Goal: Task Accomplishment & Management: Manage account settings

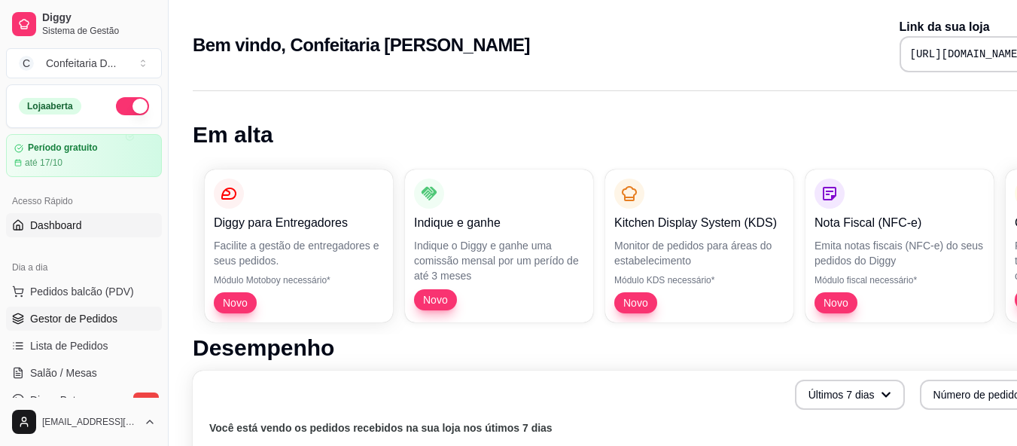
click at [86, 321] on span "Gestor de Pedidos" at bounding box center [73, 318] width 87 height 15
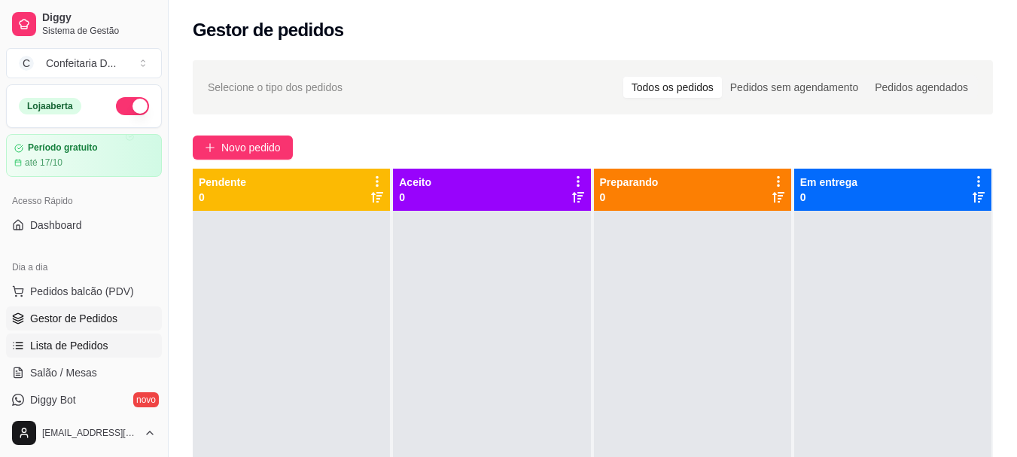
click at [83, 340] on span "Lista de Pedidos" at bounding box center [69, 345] width 78 height 15
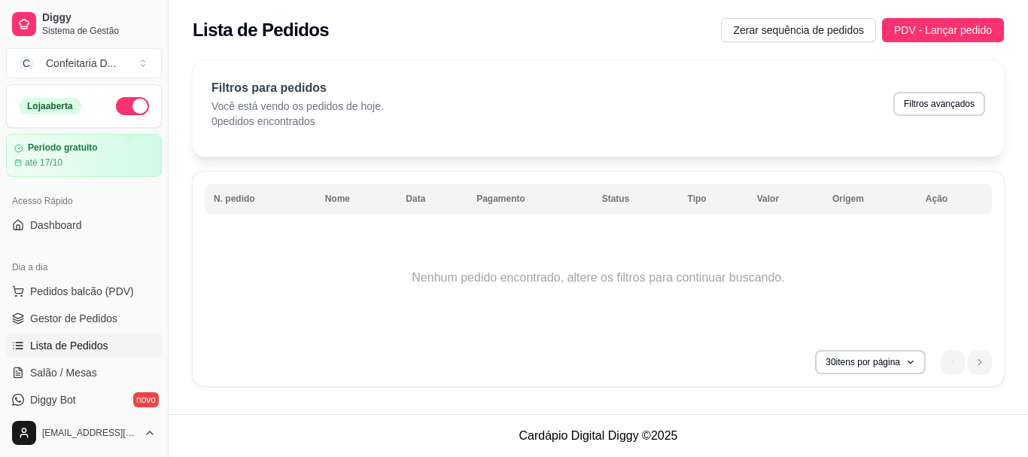
click at [116, 105] on button "button" at bounding box center [132, 106] width 33 height 18
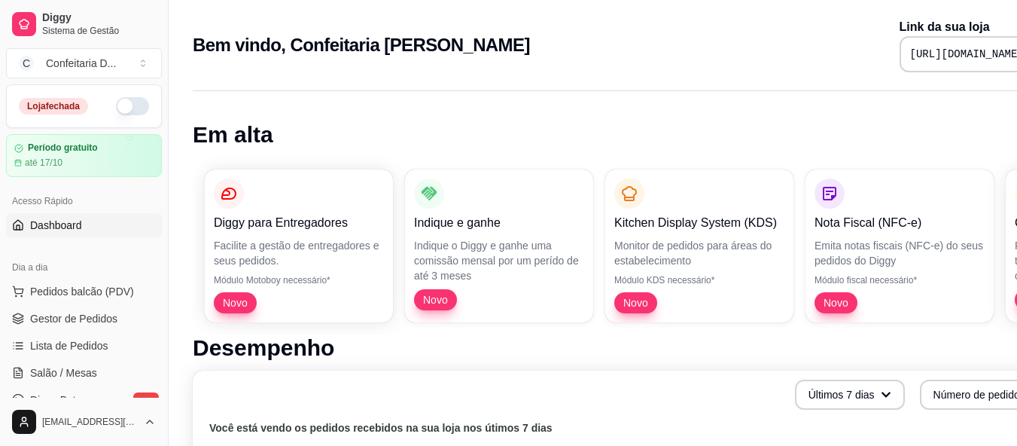
click at [117, 108] on button "button" at bounding box center [132, 106] width 33 height 18
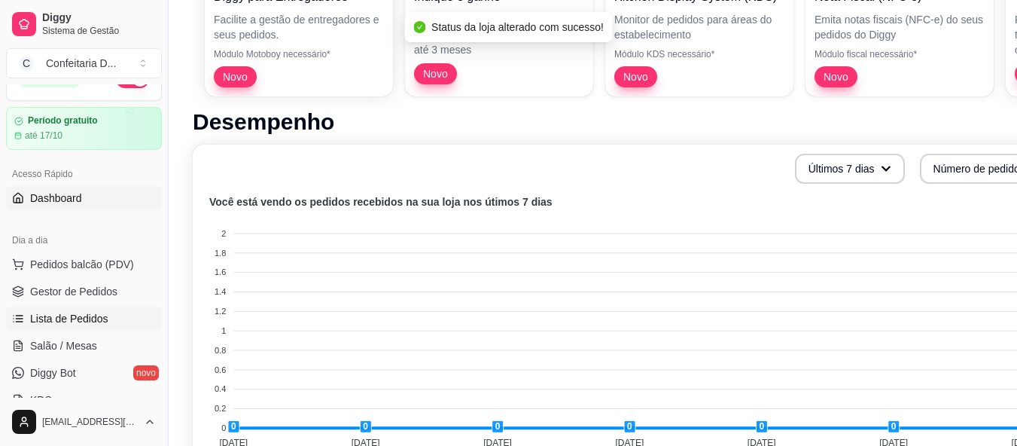
scroll to position [75, 0]
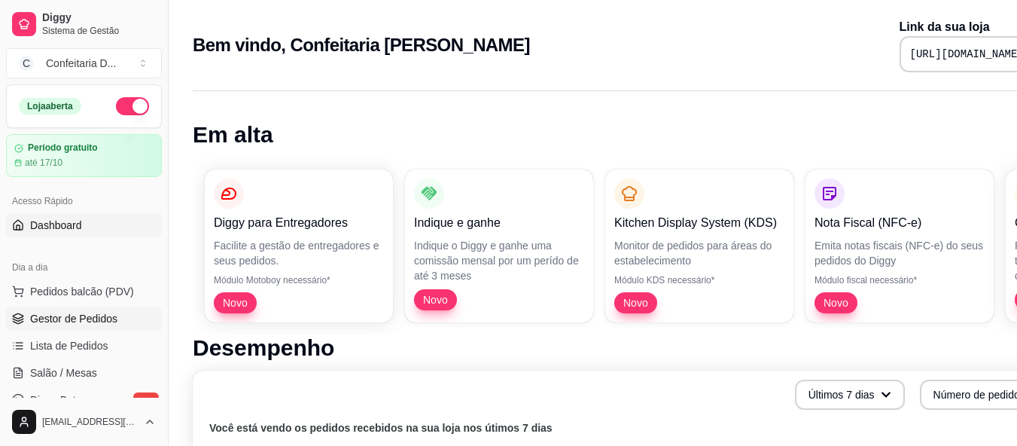
click at [85, 323] on span "Gestor de Pedidos" at bounding box center [73, 318] width 87 height 15
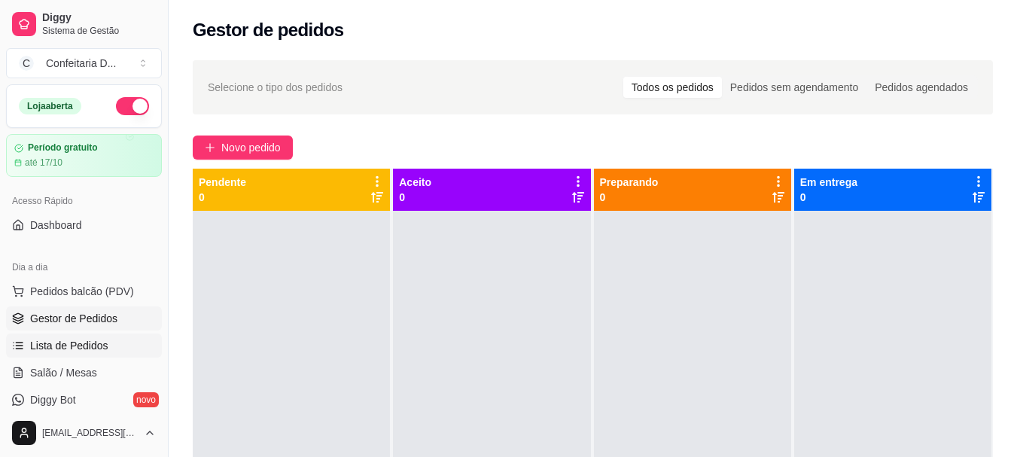
click at [75, 345] on span "Lista de Pedidos" at bounding box center [69, 345] width 78 height 15
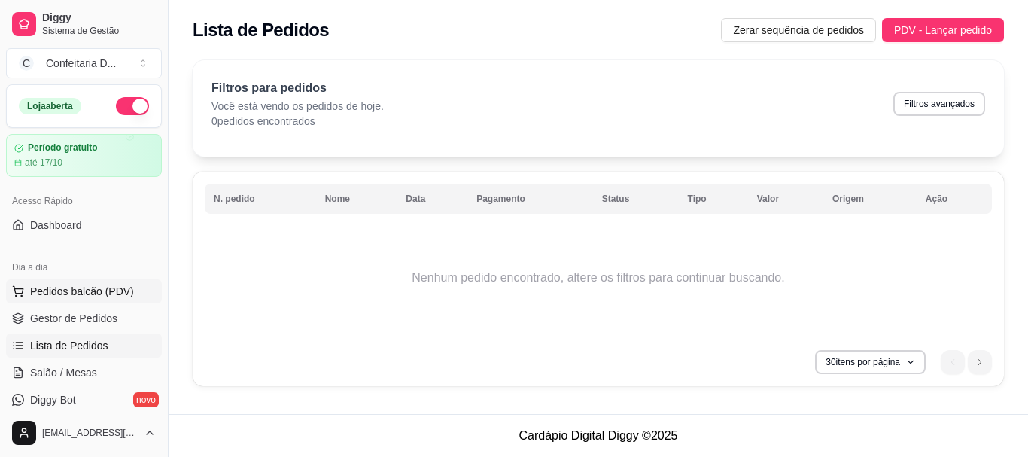
click at [74, 287] on span "Pedidos balcão (PDV)" at bounding box center [82, 291] width 104 height 15
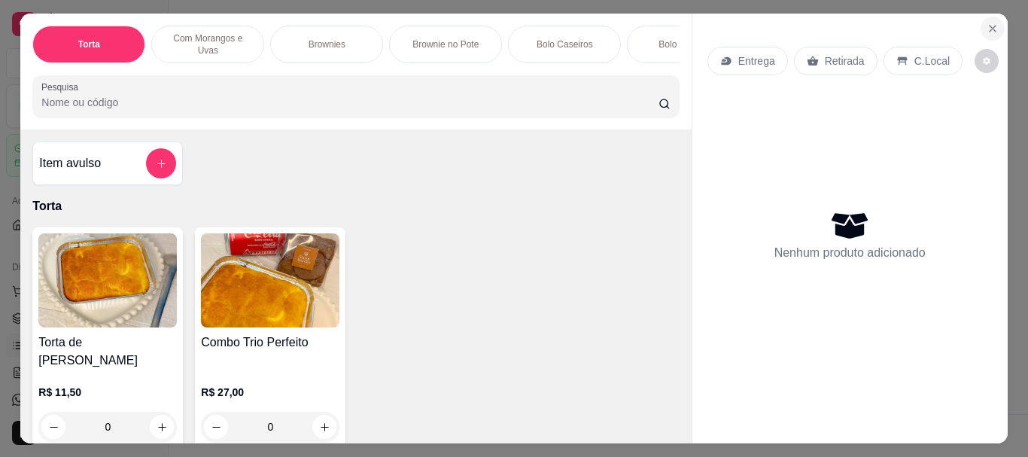
click at [990, 26] on icon "Close" at bounding box center [993, 29] width 6 height 6
